Goal: Information Seeking & Learning: Learn about a topic

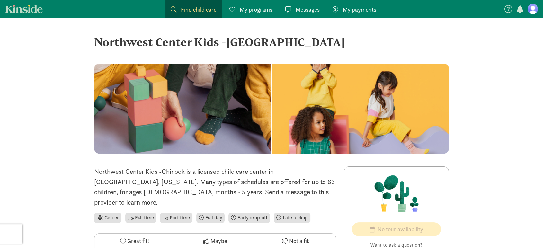
click at [198, 10] on span "Find child care" at bounding box center [199, 9] width 36 height 9
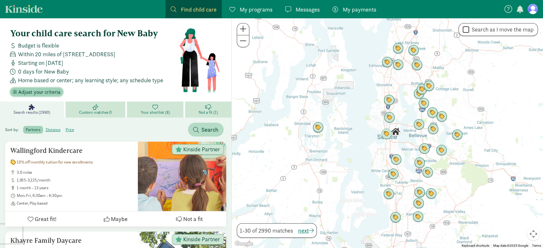
click at [39, 95] on span "Adjust your criteria" at bounding box center [39, 92] width 42 height 8
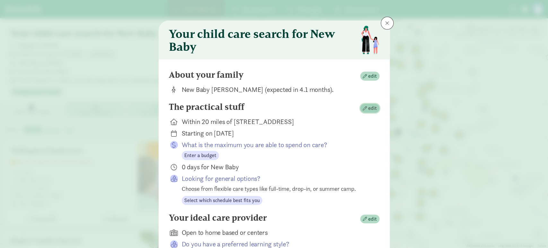
click at [371, 105] on span "edit" at bounding box center [372, 108] width 9 height 8
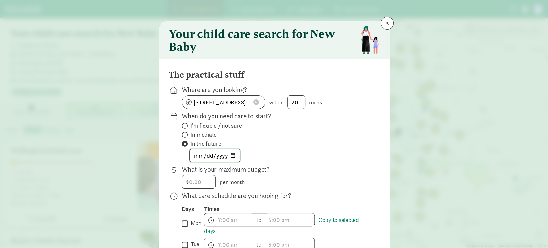
click at [231, 156] on input "[DATE]" at bounding box center [215, 155] width 50 height 13
type input "[DATE]"
click at [294, 149] on div "[DATE]" at bounding box center [276, 155] width 188 height 13
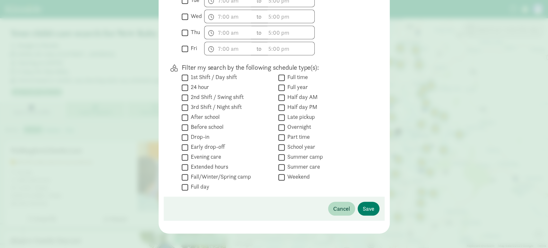
scroll to position [245, 0]
click at [367, 208] on span "Save" at bounding box center [369, 207] width 12 height 9
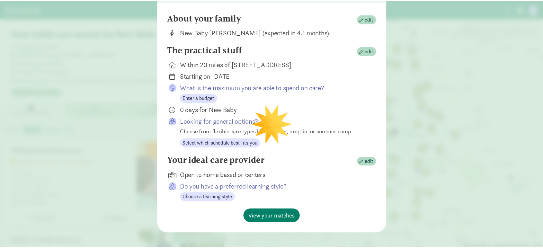
scroll to position [63, 0]
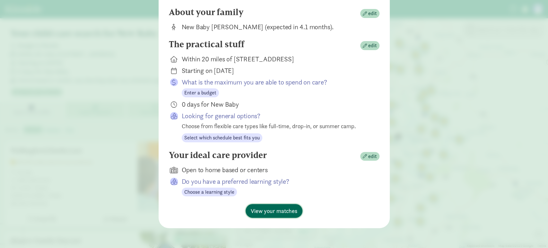
click at [262, 207] on span "View your matches" at bounding box center [274, 211] width 47 height 9
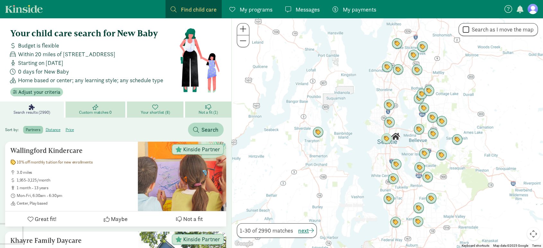
click at [407, 146] on div at bounding box center [387, 133] width 311 height 230
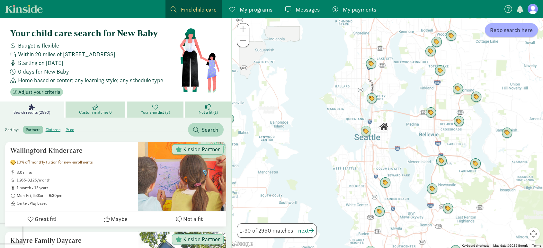
click at [378, 145] on div at bounding box center [387, 133] width 311 height 230
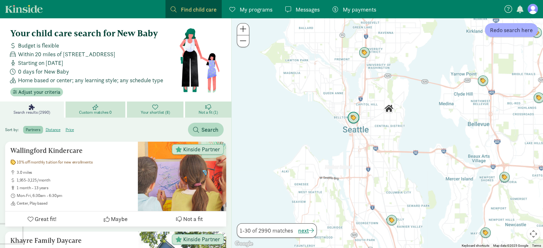
click at [355, 116] on img "Click to see details" at bounding box center [353, 117] width 17 height 17
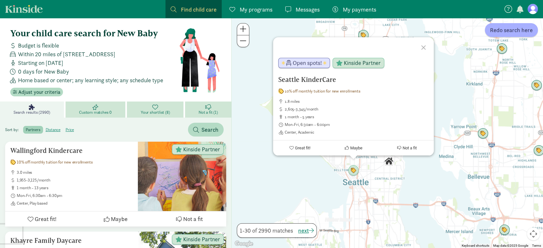
click at [173, 12] on span at bounding box center [174, 9] width 6 height 6
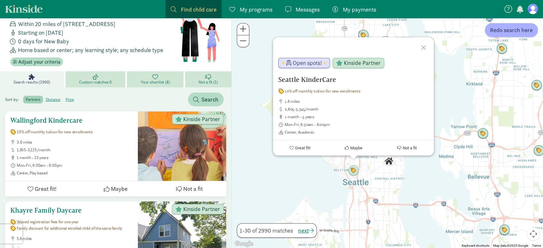
scroll to position [30, 0]
click at [423, 48] on div at bounding box center [424, 46] width 19 height 19
